Goal: Complete application form: Complete application form

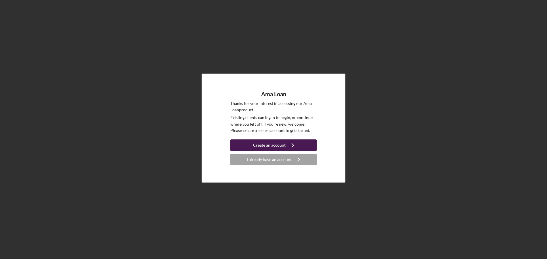
click at [272, 144] on div "Create an account" at bounding box center [269, 144] width 32 height 11
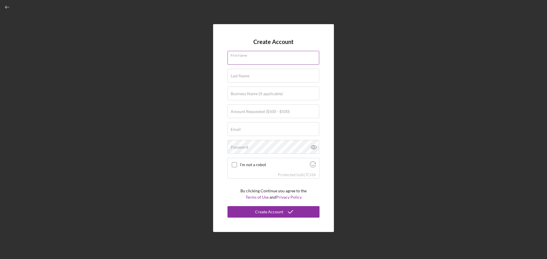
click at [253, 60] on input "First Name" at bounding box center [273, 58] width 92 height 14
type input "L"
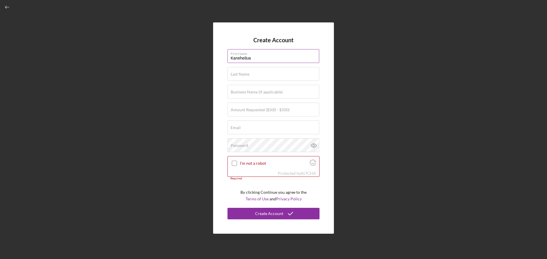
type input "Kaneheilua"
type input "[PERSON_NAME]"
type input "N/A"
type input "$500"
type input "[PERSON_NAME][EMAIL_ADDRESS][DOMAIN_NAME]"
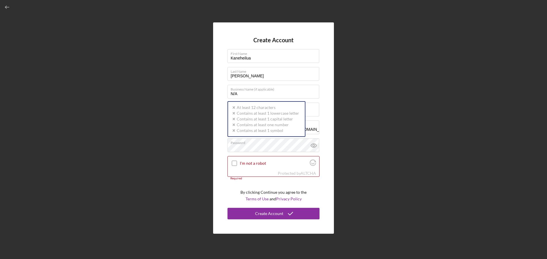
click at [337, 101] on div "Create Account First Name Kaneheilua Last Name [PERSON_NAME] Business Name (if …" at bounding box center [273, 128] width 541 height 256
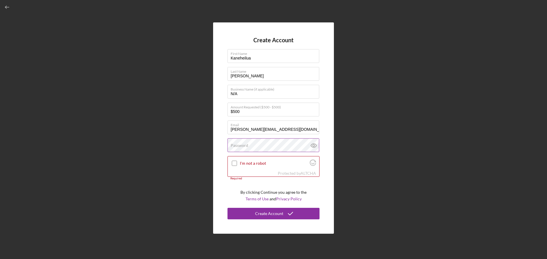
click at [249, 142] on div "Password" at bounding box center [273, 145] width 92 height 14
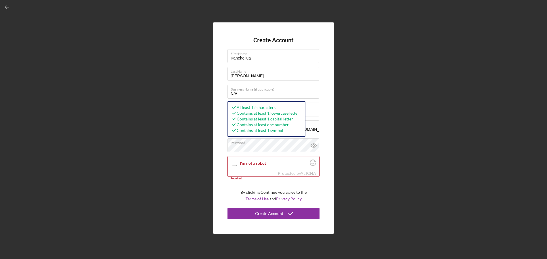
click at [399, 157] on div "Create Account First Name [PERSON_NAME] Last Name [PERSON_NAME] Business Name (…" at bounding box center [273, 128] width 541 height 256
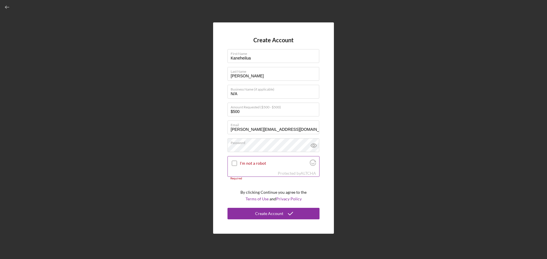
click at [235, 162] on input "I'm not a robot" at bounding box center [234, 163] width 5 height 5
checkbox input "true"
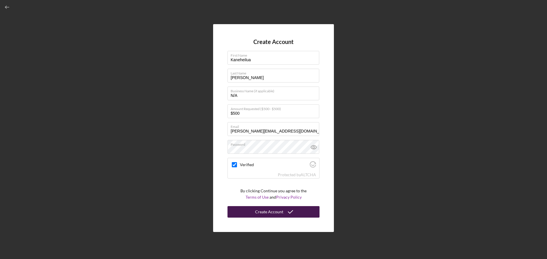
click at [264, 210] on div "Create Account" at bounding box center [269, 211] width 28 height 11
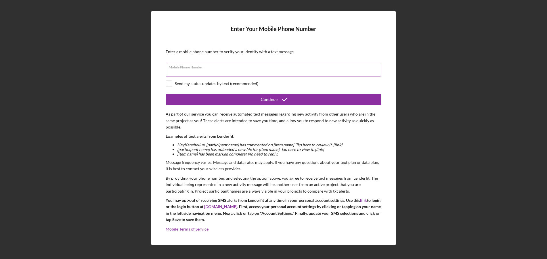
click at [214, 66] on div "Mobile Phone Number" at bounding box center [274, 70] width 216 height 14
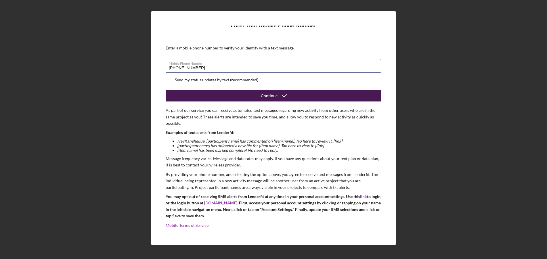
scroll to position [5, 0]
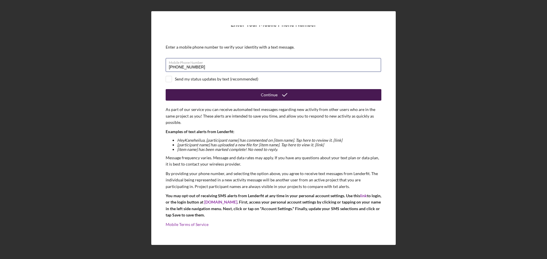
type input "[PHONE_NUMBER]"
click at [199, 97] on button "Continue" at bounding box center [274, 94] width 216 height 11
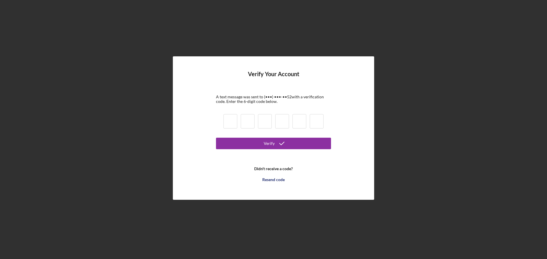
click at [233, 124] on input at bounding box center [230, 121] width 14 height 14
click at [230, 123] on input at bounding box center [230, 121] width 14 height 14
type input "4"
type input "5"
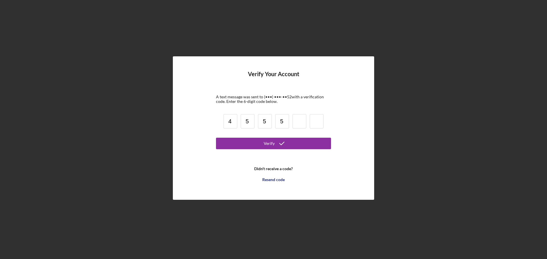
type input "5"
type input "0"
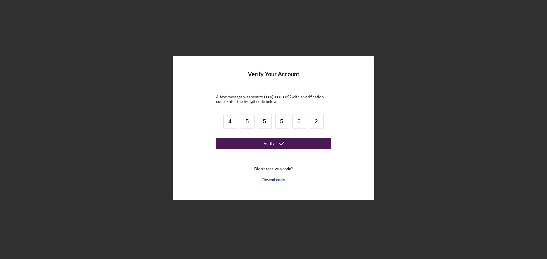
type input "2"
click at [265, 145] on div "Verify" at bounding box center [269, 143] width 11 height 11
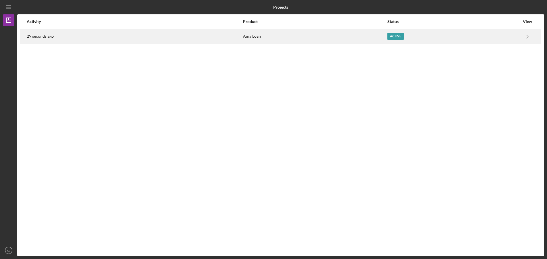
click at [48, 37] on time "29 seconds ago" at bounding box center [40, 36] width 27 height 5
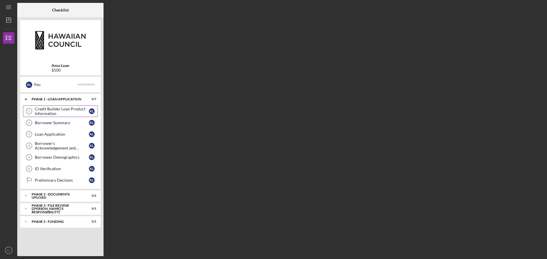
click at [47, 109] on div "Credit Builder Loan Product Information" at bounding box center [62, 111] width 54 height 9
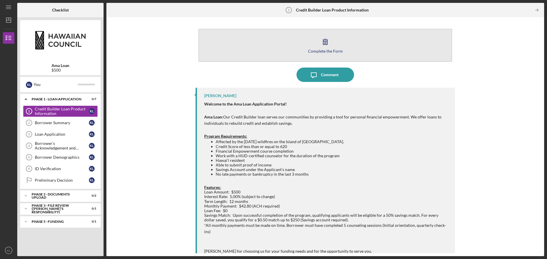
click at [329, 48] on icon "button" at bounding box center [325, 41] width 14 height 14
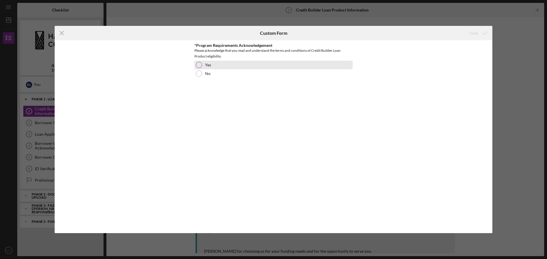
click at [198, 62] on div at bounding box center [199, 65] width 6 height 6
click at [473, 32] on div "Save" at bounding box center [473, 32] width 8 height 11
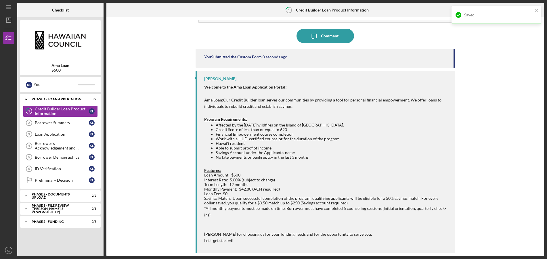
scroll to position [39, 0]
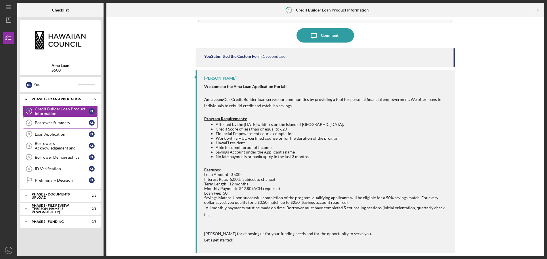
click at [65, 124] on div "Borrower Summary" at bounding box center [62, 122] width 54 height 5
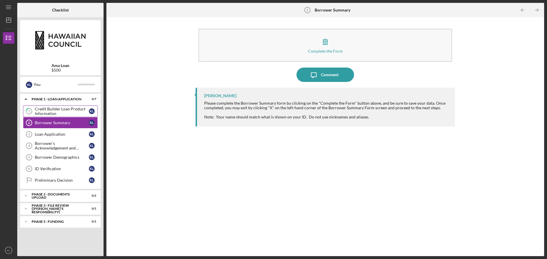
click at [63, 108] on div "Credit Builder Loan Product Information" at bounding box center [62, 111] width 54 height 9
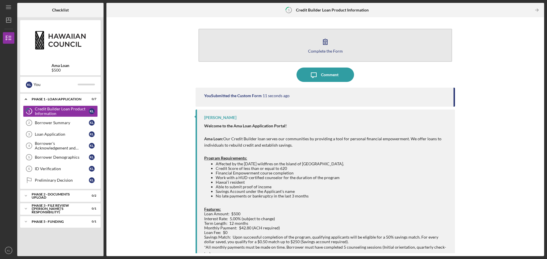
click at [318, 38] on icon "button" at bounding box center [325, 41] width 14 height 14
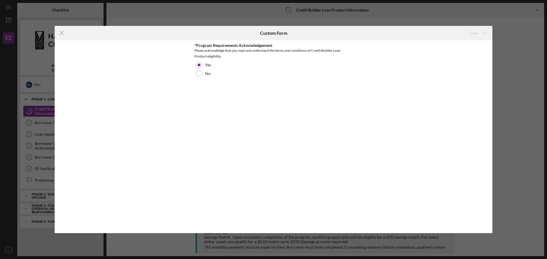
click at [506, 46] on div "Icon/Menu Close Custom Form Save *Program Requirements Acknowledgement Please a…" at bounding box center [273, 129] width 547 height 259
click at [62, 32] on line at bounding box center [62, 33] width 4 height 4
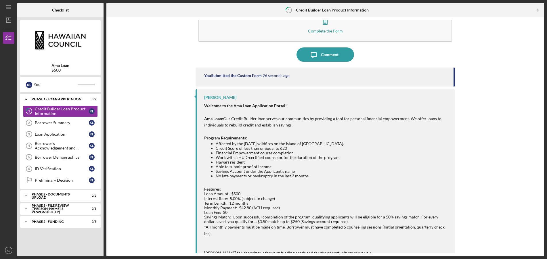
scroll to position [39, 0]
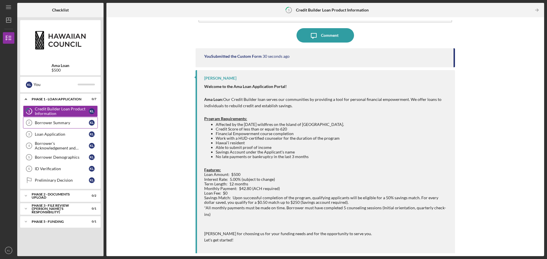
click at [53, 123] on div "Borrower Summary" at bounding box center [62, 122] width 54 height 5
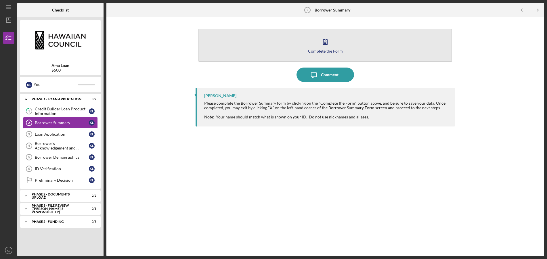
click at [319, 47] on icon "button" at bounding box center [325, 41] width 14 height 14
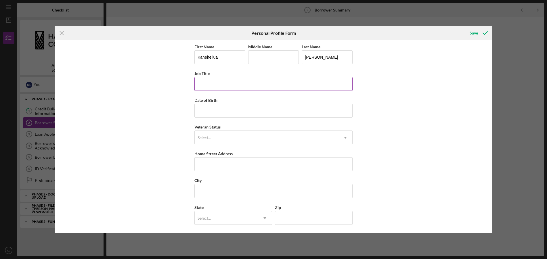
click at [218, 82] on input "Job Title" at bounding box center [273, 84] width 158 height 14
type input "Care Advocate"
type input "[DATE]"
click at [218, 137] on div "Select..." at bounding box center [267, 137] width 144 height 13
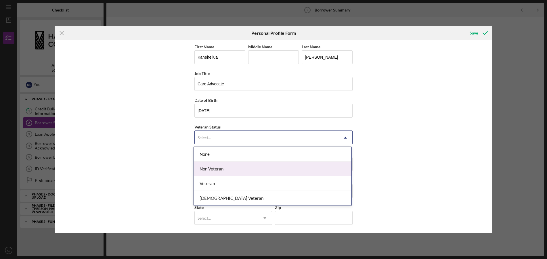
click at [212, 164] on div "Non Veteran" at bounding box center [273, 169] width 158 height 15
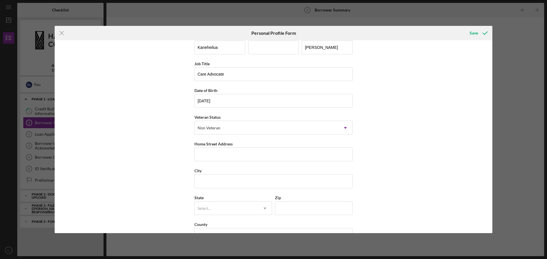
scroll to position [27, 0]
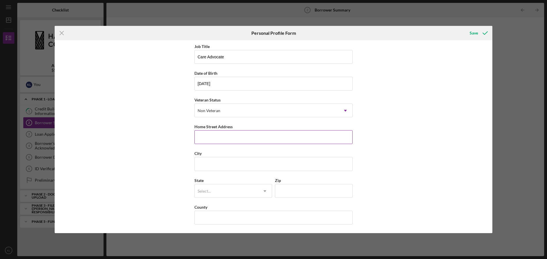
click at [205, 139] on input "Home Street Address" at bounding box center [273, 137] width 158 height 14
type input "[STREET_ADDRESS]"
type input "Kapolei"
type input "H"
type input "96707"
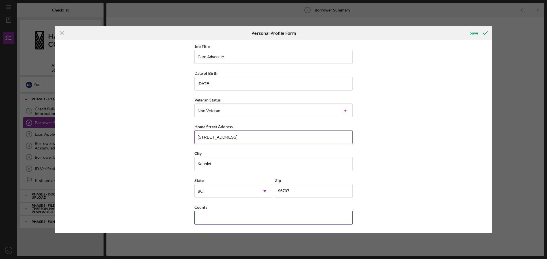
type input "K"
type input "[GEOGRAPHIC_DATA]"
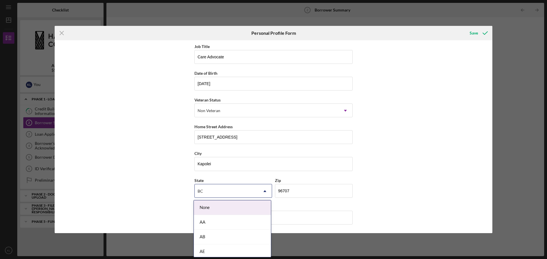
click at [223, 195] on div "BC" at bounding box center [226, 191] width 63 height 13
type input "h"
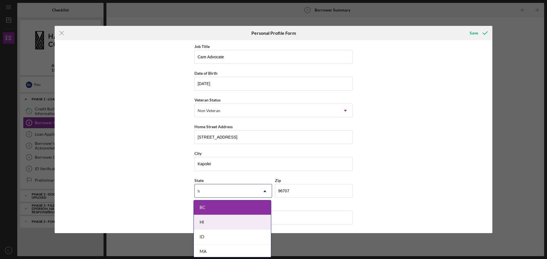
click at [196, 218] on div "HI" at bounding box center [232, 222] width 77 height 15
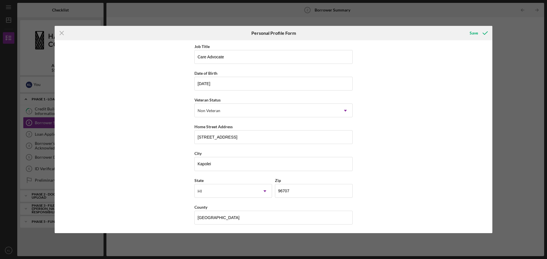
click at [444, 139] on div "First Name [PERSON_NAME] Middle Name Last Name [PERSON_NAME] Title Care Advocat…" at bounding box center [274, 136] width 438 height 193
click at [479, 31] on icon "submit" at bounding box center [485, 33] width 14 height 14
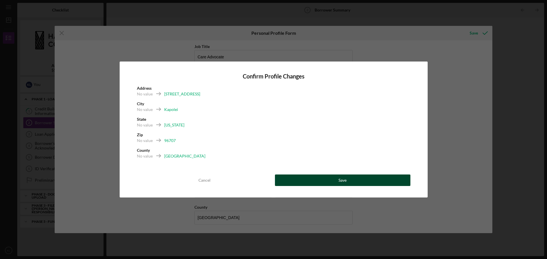
click at [312, 178] on button "Save" at bounding box center [342, 179] width 135 height 11
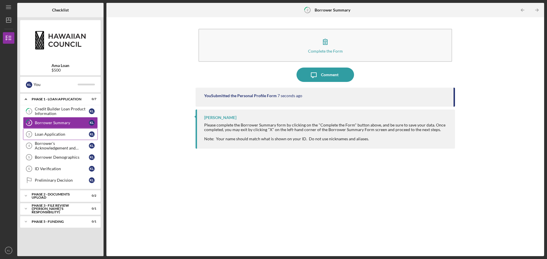
click at [55, 130] on link "Loan Application 3 Loan Application K L" at bounding box center [60, 133] width 75 height 11
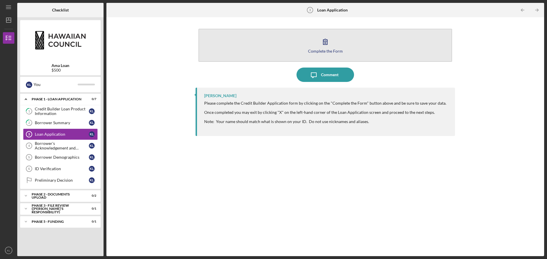
click at [319, 47] on icon "button" at bounding box center [325, 41] width 14 height 14
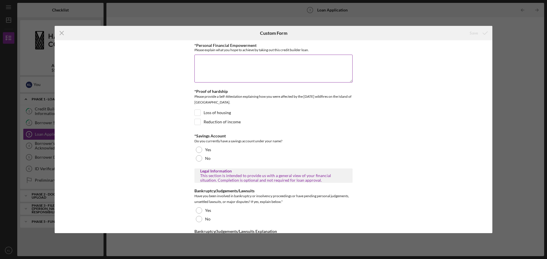
click at [258, 62] on textarea "*Personal Financial Empowerment" at bounding box center [273, 69] width 158 height 28
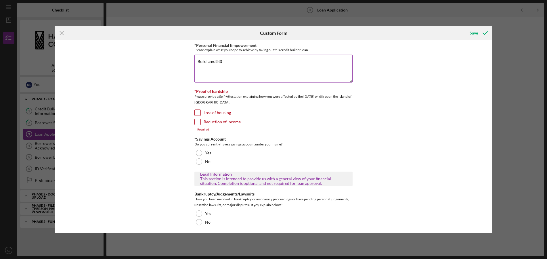
drag, startPoint x: 239, startPoint y: 56, endPoint x: 237, endPoint y: 61, distance: 4.9
click at [237, 60] on textarea "Build credi5t3" at bounding box center [273, 69] width 158 height 28
type textarea "Build credit"
click at [165, 90] on div "*Personal Financial Empowerment Please explain what you hope to achieve by taki…" at bounding box center [274, 136] width 438 height 193
click at [196, 114] on input "Loss of housing" at bounding box center [198, 113] width 6 height 6
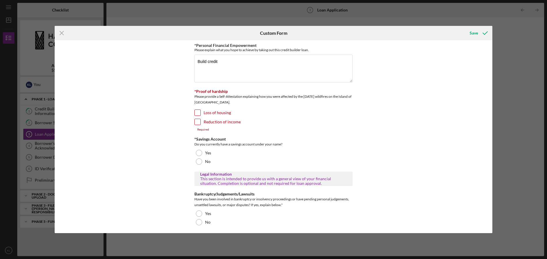
checkbox input "true"
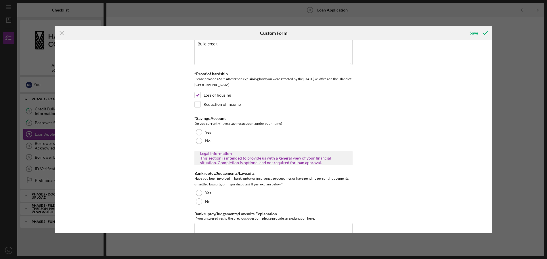
scroll to position [57, 0]
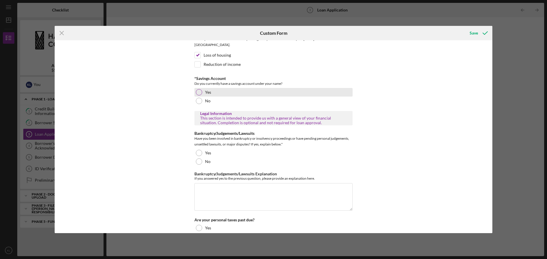
click at [199, 92] on div at bounding box center [199, 92] width 6 height 6
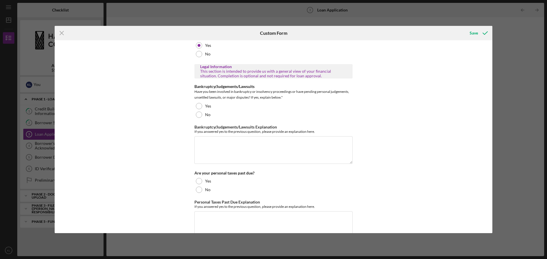
scroll to position [115, 0]
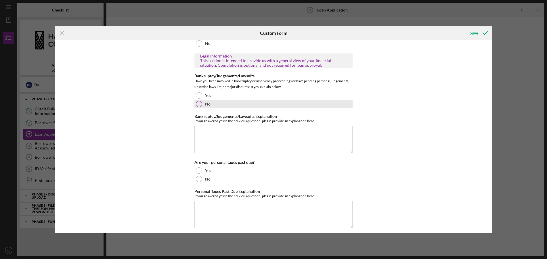
click at [196, 104] on div at bounding box center [199, 104] width 6 height 6
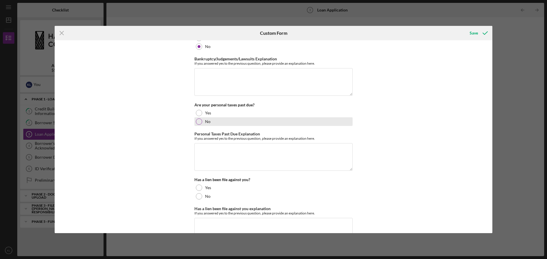
click at [196, 123] on div at bounding box center [199, 121] width 6 height 6
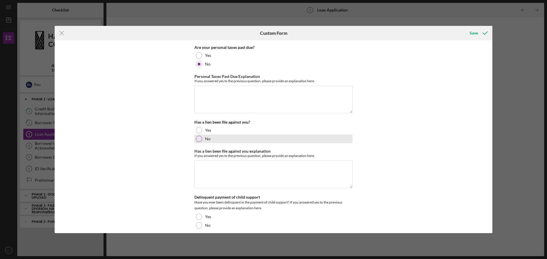
click at [199, 137] on div at bounding box center [199, 139] width 6 height 6
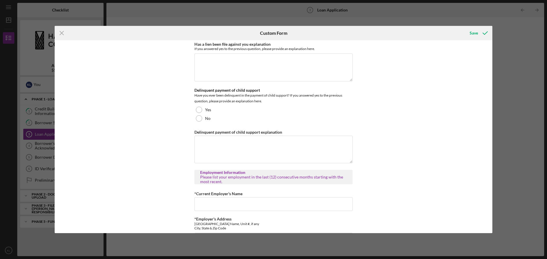
scroll to position [345, 0]
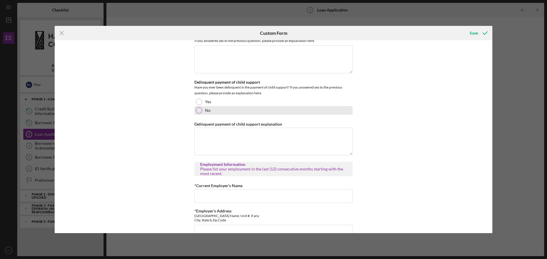
click at [198, 110] on div at bounding box center [199, 110] width 6 height 6
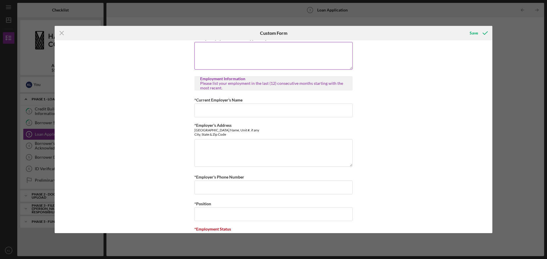
scroll to position [431, 0]
click at [204, 112] on input "*Current Employer's Name" at bounding box center [273, 110] width 158 height 14
type input "Hawaiian Council"
type textarea "[STREET_ADDRESS]"
type input "8085968155"
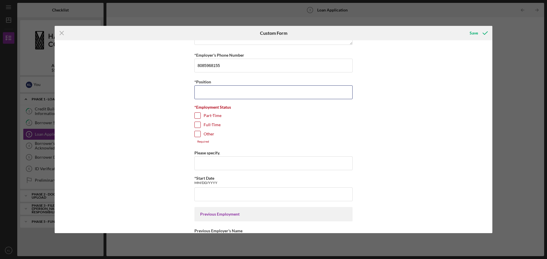
scroll to position [553, 0]
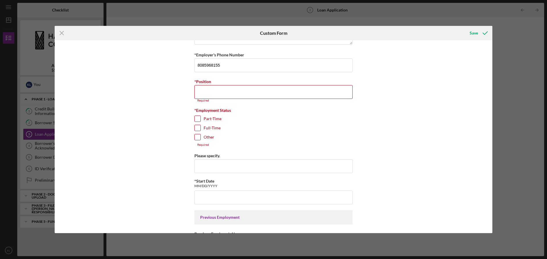
click at [197, 123] on div "*Employment Status [DEMOGRAPHIC_DATA] [DEMOGRAPHIC_DATA] Other Required" at bounding box center [273, 127] width 158 height 39
click at [204, 91] on input "*Position" at bounding box center [273, 92] width 158 height 14
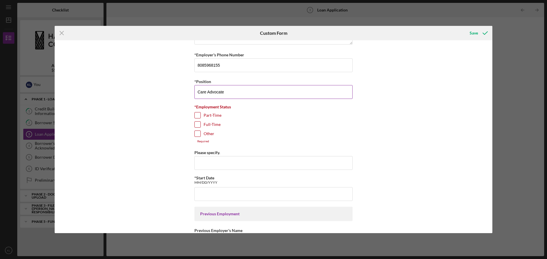
type input "Care Advocate"
click at [195, 124] on input "Full-Time" at bounding box center [198, 125] width 6 height 6
checkbox input "true"
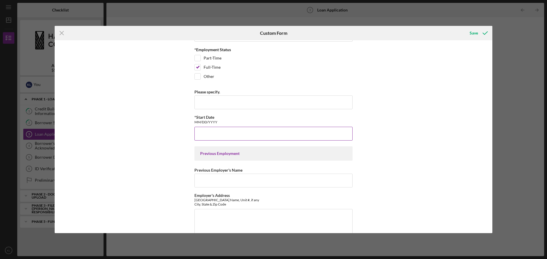
scroll to position [610, 0]
click at [220, 105] on input "Please specify." at bounding box center [273, 102] width 158 height 14
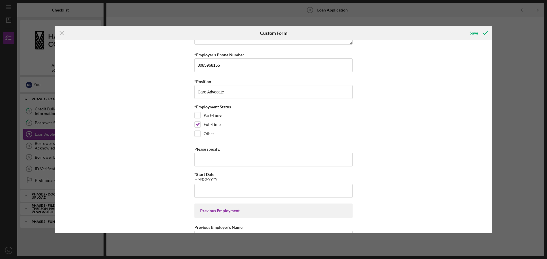
click at [370, 135] on div "*Personal Financial Empowerment Please explain what you hope to achieve by taki…" at bounding box center [274, 136] width 438 height 193
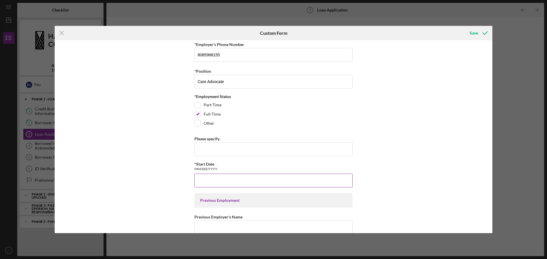
scroll to position [582, 0]
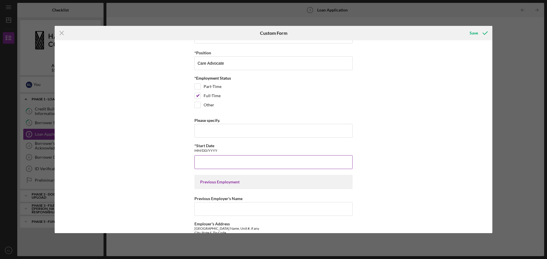
click at [254, 160] on input "*Start Date" at bounding box center [273, 162] width 158 height 14
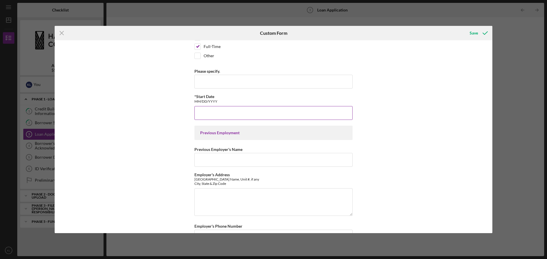
scroll to position [639, 0]
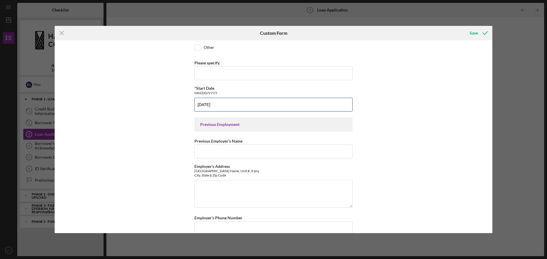
type input "[DATE]"
click at [366, 143] on div "*Personal Financial Empowerment Please explain what you hope to achieve by taki…" at bounding box center [274, 136] width 438 height 193
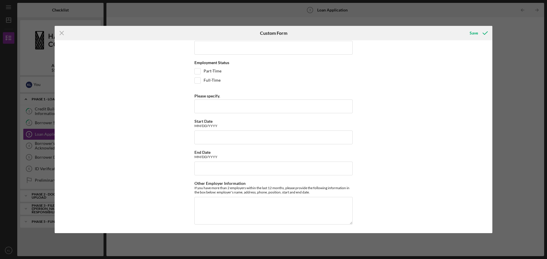
scroll to position [847, 0]
click at [474, 30] on div "Save" at bounding box center [473, 32] width 8 height 11
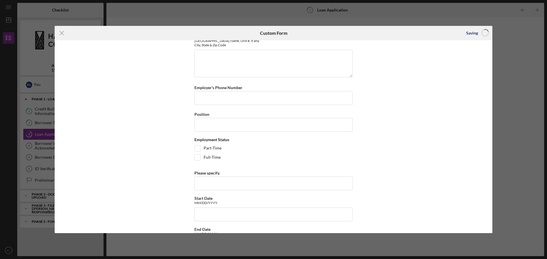
scroll to position [761, 0]
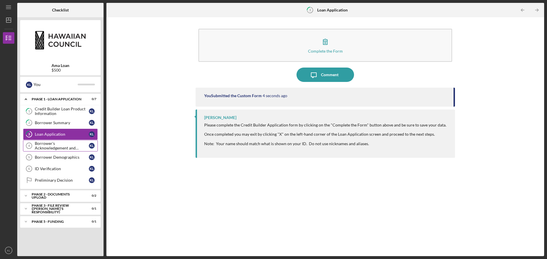
click at [45, 149] on div "Borrower's Acknowledgement and Certification" at bounding box center [62, 145] width 54 height 9
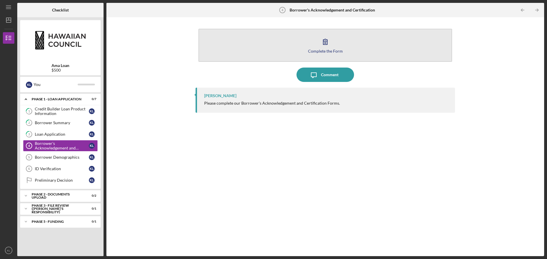
click at [325, 44] on icon "button" at bounding box center [325, 41] width 4 height 5
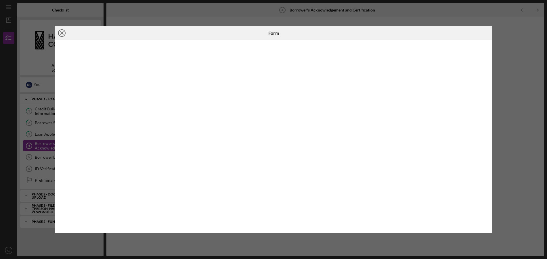
click at [60, 32] on icon "Icon/Close" at bounding box center [62, 33] width 14 height 14
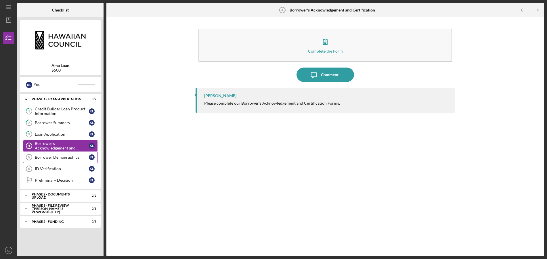
click at [56, 159] on div "Borrower Demographics" at bounding box center [62, 157] width 54 height 5
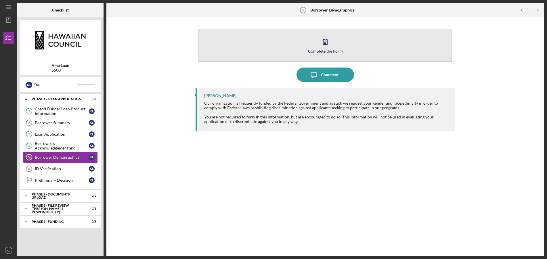
click at [324, 48] on icon "button" at bounding box center [325, 41] width 14 height 14
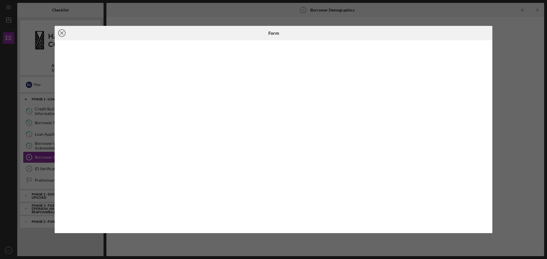
click at [61, 32] on line at bounding box center [61, 33] width 3 height 3
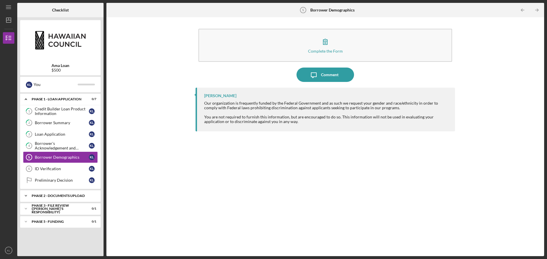
click at [46, 194] on div "Icon/Expander Phase 2 - DOCUMENTS UPLOAD 0 / 2" at bounding box center [60, 195] width 80 height 11
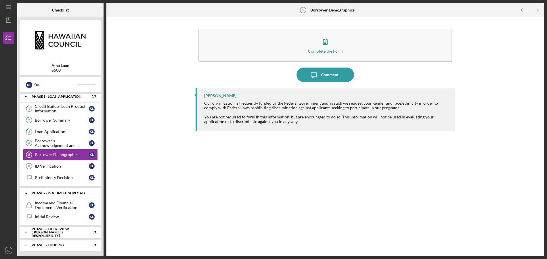
scroll to position [3, 0]
click at [57, 207] on div "Income and Financial Documents Verification" at bounding box center [62, 204] width 54 height 9
